Goal: Task Accomplishment & Management: Use online tool/utility

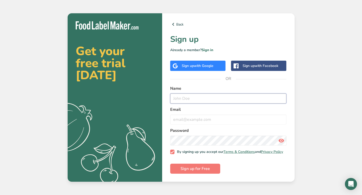
click at [179, 96] on input "text" at bounding box center [228, 99] width 116 height 10
type input "Pjvdg1956*&^"
click at [179, 120] on input "email" at bounding box center [228, 120] width 116 height 10
type input "[PERSON_NAME][EMAIL_ADDRESS][DOMAIN_NAME]"
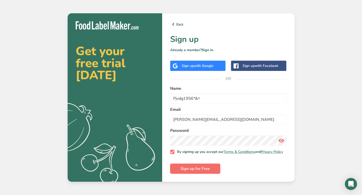
click at [200, 171] on span "Sign up for Free" at bounding box center [194, 169] width 29 height 6
click at [190, 168] on span "Sign up for Free" at bounding box center [194, 169] width 29 height 6
click at [210, 48] on link "Sign in" at bounding box center [207, 50] width 12 height 5
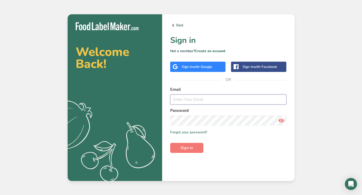
type input "[PERSON_NAME][EMAIL_ADDRESS][DOMAIN_NAME]"
click at [190, 146] on span "Sign in" at bounding box center [186, 148] width 13 height 6
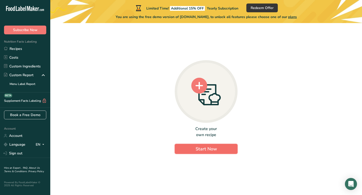
click at [210, 149] on span "Start Now" at bounding box center [205, 149] width 21 height 6
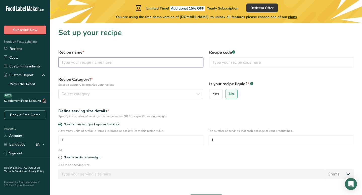
click at [86, 61] on input "text" at bounding box center [130, 63] width 145 height 10
type input "vanille ice"
click at [217, 63] on input "text" at bounding box center [281, 63] width 145 height 10
type input "001"
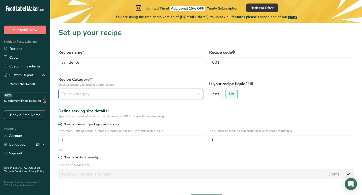
click at [70, 91] on span "Select category" at bounding box center [76, 94] width 28 height 6
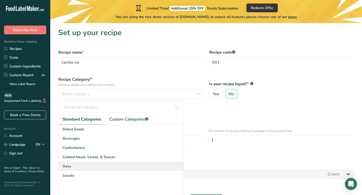
click at [68, 167] on span "Dairy" at bounding box center [67, 166] width 9 height 5
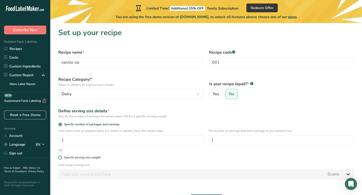
click at [61, 157] on span at bounding box center [60, 158] width 4 height 4
click at [61, 157] on input "Specify serving size weight" at bounding box center [59, 157] width 3 height 3
radio input "true"
radio input "false"
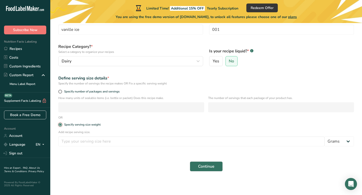
scroll to position [33, 0]
click at [77, 144] on input "number" at bounding box center [191, 141] width 266 height 10
type input "100"
click at [349, 141] on select "Grams kg mg mcg lb oz l mL fl oz tbsp tsp cup qt gallon" at bounding box center [338, 141] width 29 height 10
select select "16"
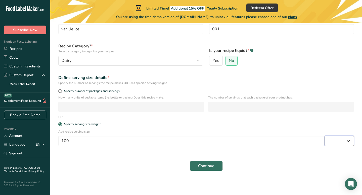
select select "22"
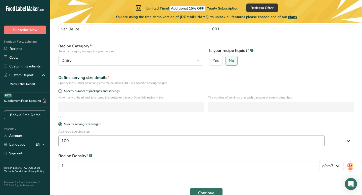
click at [68, 141] on input "100" at bounding box center [191, 141] width 266 height 10
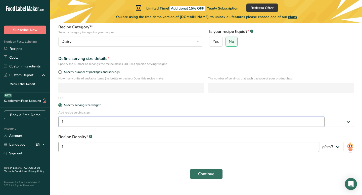
scroll to position [61, 0]
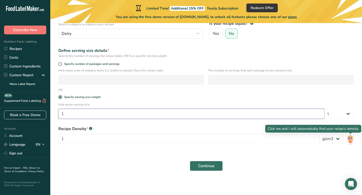
type input "1"
click at [351, 139] on img at bounding box center [349, 139] width 7 height 11
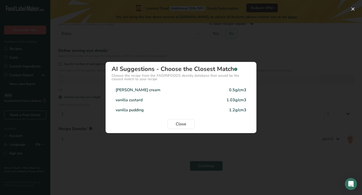
click at [244, 90] on div "0.5g/cm3" at bounding box center [237, 90] width 17 height 6
type input "0.5"
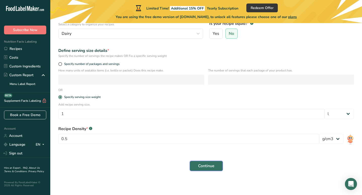
click at [205, 167] on span "Continue" at bounding box center [206, 166] width 16 height 6
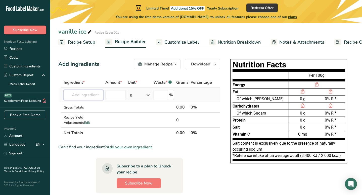
click at [82, 97] on input "text" at bounding box center [84, 95] width 40 height 10
click at [227, 43] on span "Nutrition Breakdown" at bounding box center [239, 42] width 43 height 7
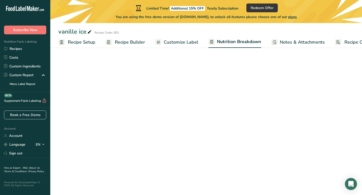
select select "Calories"
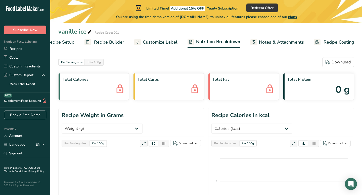
click at [157, 43] on span "Customize Label" at bounding box center [160, 42] width 35 height 7
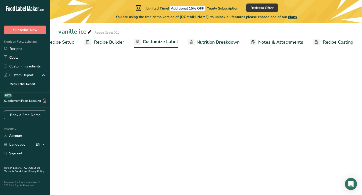
scroll to position [0, 20]
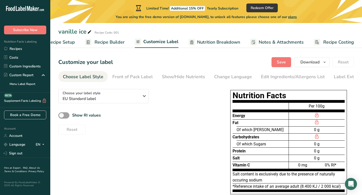
click at [112, 44] on span "Recipe Builder" at bounding box center [109, 42] width 30 height 7
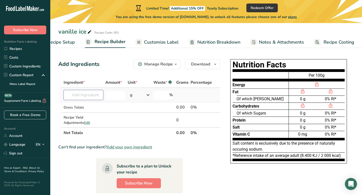
click at [75, 94] on input "text" at bounding box center [84, 95] width 40 height 10
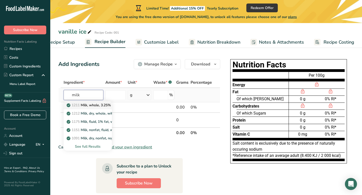
type input "milk"
click at [87, 104] on p "1211 Milk, whole, 3.25% milkfat, without added vitamin A and [MEDICAL_DATA]" at bounding box center [135, 105] width 134 height 5
type input "Milk, whole, 3.25% milkfat, without added vitamin A and [MEDICAL_DATA]"
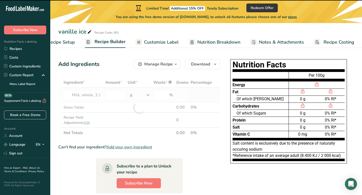
type input "0"
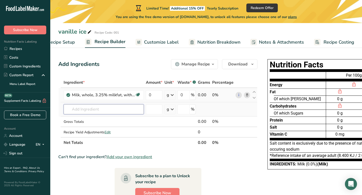
click at [77, 109] on input "text" at bounding box center [104, 110] width 80 height 10
type input "proteingel"
click at [82, 128] on div "Add your own ingredient" at bounding box center [104, 127] width 72 height 5
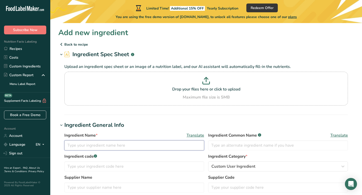
click at [79, 145] on input "text" at bounding box center [134, 146] width 140 height 10
type input "proteinegel"
click at [209, 84] on icon at bounding box center [206, 83] width 7 height 2
click at [209, 84] on input "Drop your files here or click to upload Maximum file size is 5MB" at bounding box center [205, 89] width 283 height 34
click at [193, 88] on p "Drop your files here or click to upload" at bounding box center [206, 89] width 281 height 6
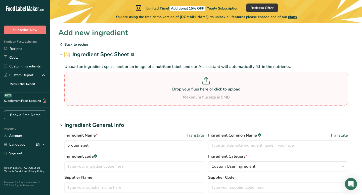
click at [193, 88] on input "Drop your files here or click to upload Maximum file size is 5MB" at bounding box center [205, 89] width 283 height 34
type input "C:\fakepath\pregel-proteingel-kg-15.jpg"
click at [202, 88] on p "Drop your files here or click to upload" at bounding box center [206, 89] width 281 height 6
click at [202, 88] on input "Drop your files here or click to upload Maximum file size is 5MB" at bounding box center [205, 89] width 283 height 34
type input "C:\fakepath\pregel-proteingel-kg-15.jpg"
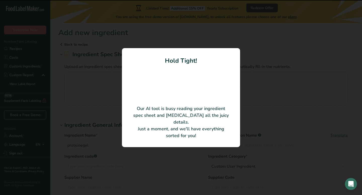
type input "PROTEIN GEL"
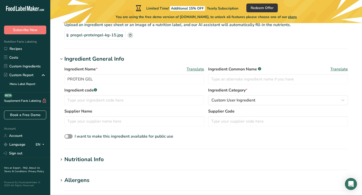
scroll to position [43, 0]
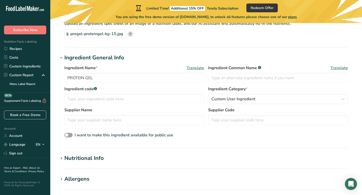
click at [93, 159] on div "Nutritional Info" at bounding box center [83, 159] width 39 height 8
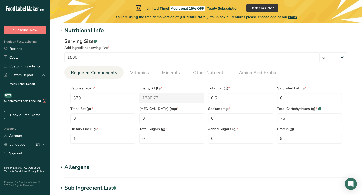
scroll to position [173, 0]
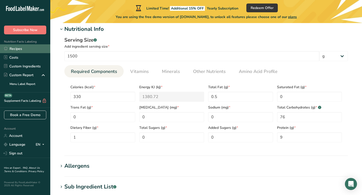
click at [19, 48] on link "Recipes" at bounding box center [25, 48] width 50 height 9
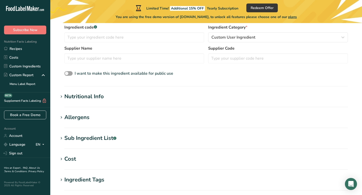
scroll to position [136, 0]
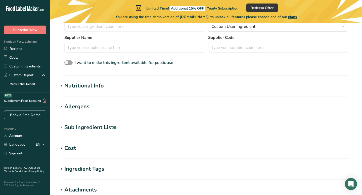
click at [85, 107] on div "Allergens" at bounding box center [76, 107] width 25 height 8
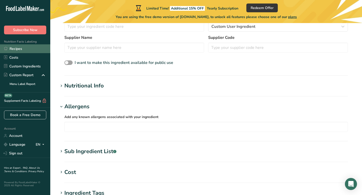
click at [23, 49] on link "Recipes" at bounding box center [25, 48] width 50 height 9
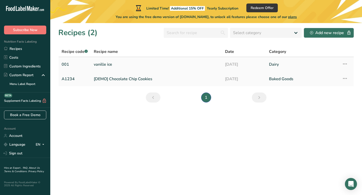
click at [104, 65] on link "vanille ice" at bounding box center [156, 64] width 125 height 11
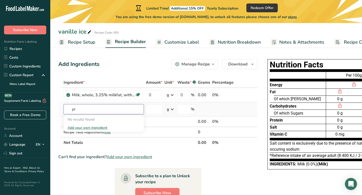
type input "p"
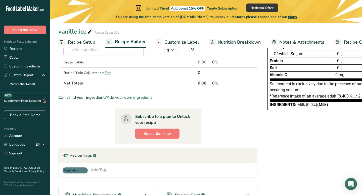
scroll to position [57, 0]
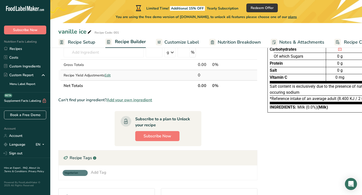
click at [80, 76] on div "Recipe Yield Adjustments Edit" at bounding box center [104, 75] width 80 height 5
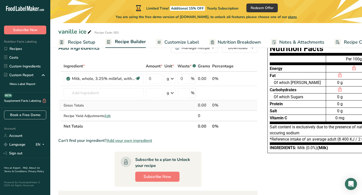
scroll to position [0, 0]
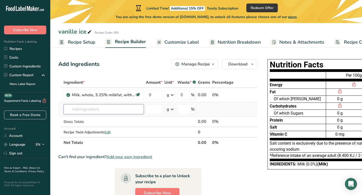
click at [85, 109] on input "text" at bounding box center [104, 110] width 80 height 10
type input "proteinegel"
click at [89, 128] on div "Add your own ingredient" at bounding box center [104, 127] width 72 height 5
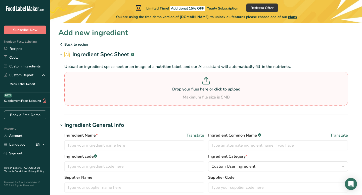
click at [203, 89] on p "Drop your files here or click to upload" at bounding box center [206, 89] width 281 height 6
click at [203, 89] on input "Drop your files here or click to upload Maximum file size is 5MB" at bounding box center [205, 89] width 283 height 34
type input "C:\fakepath\pregel-proteingel-kg-15.jpg"
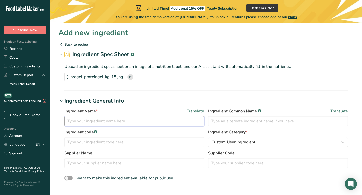
click at [73, 120] on input "text" at bounding box center [134, 121] width 140 height 10
click at [76, 121] on input "protene" at bounding box center [134, 121] width 140 height 10
type input "proteine"
click at [74, 164] on input "text" at bounding box center [134, 164] width 140 height 10
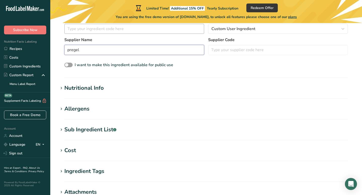
scroll to position [120, 0]
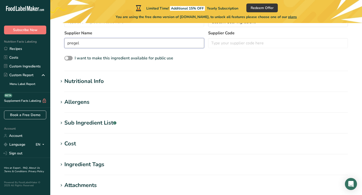
type input "pregel"
click at [81, 101] on div "Allergens" at bounding box center [76, 102] width 25 height 8
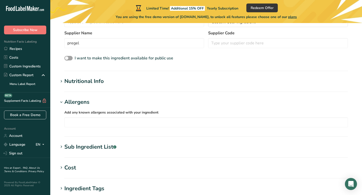
click at [85, 80] on div "Nutritional Info" at bounding box center [83, 81] width 39 height 8
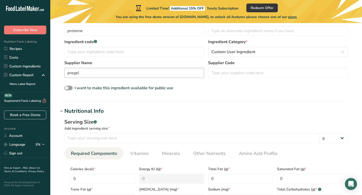
scroll to position [67, 0]
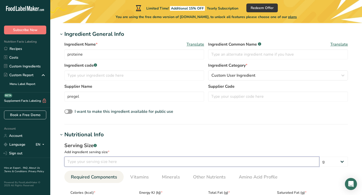
click at [83, 162] on input "number" at bounding box center [191, 162] width 255 height 10
type input "150"
click at [140, 148] on div "Serving Size .a-a{fill:#347362;}.b-a{fill:#fff;}" at bounding box center [205, 146] width 283 height 8
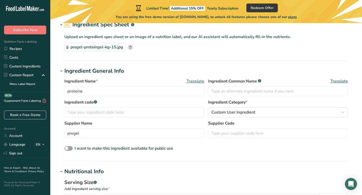
scroll to position [26, 0]
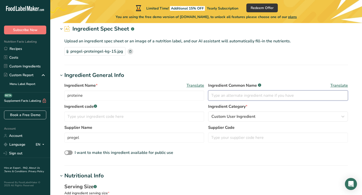
click at [218, 97] on input "text" at bounding box center [278, 96] width 140 height 10
click at [80, 117] on input "text" at bounding box center [134, 117] width 140 height 10
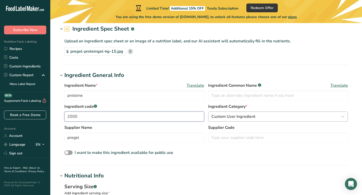
type input "2000"
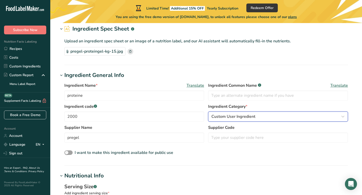
click at [344, 116] on icon "button" at bounding box center [343, 116] width 6 height 9
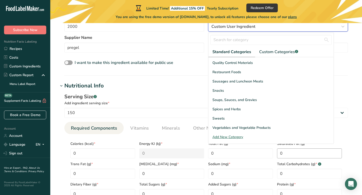
scroll to position [116, 0]
click at [239, 137] on div "Add New Category" at bounding box center [270, 136] width 125 height 5
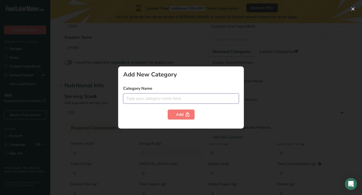
click at [134, 99] on input "text" at bounding box center [181, 99] width 116 height 10
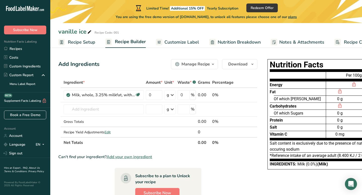
click at [77, 42] on span "Recipe Setup" at bounding box center [81, 42] width 27 height 7
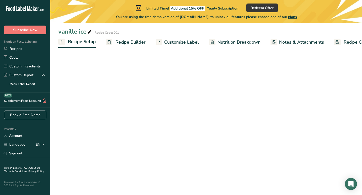
scroll to position [0, 2]
select select "16"
select select "22"
